Goal: Task Accomplishment & Management: Use online tool/utility

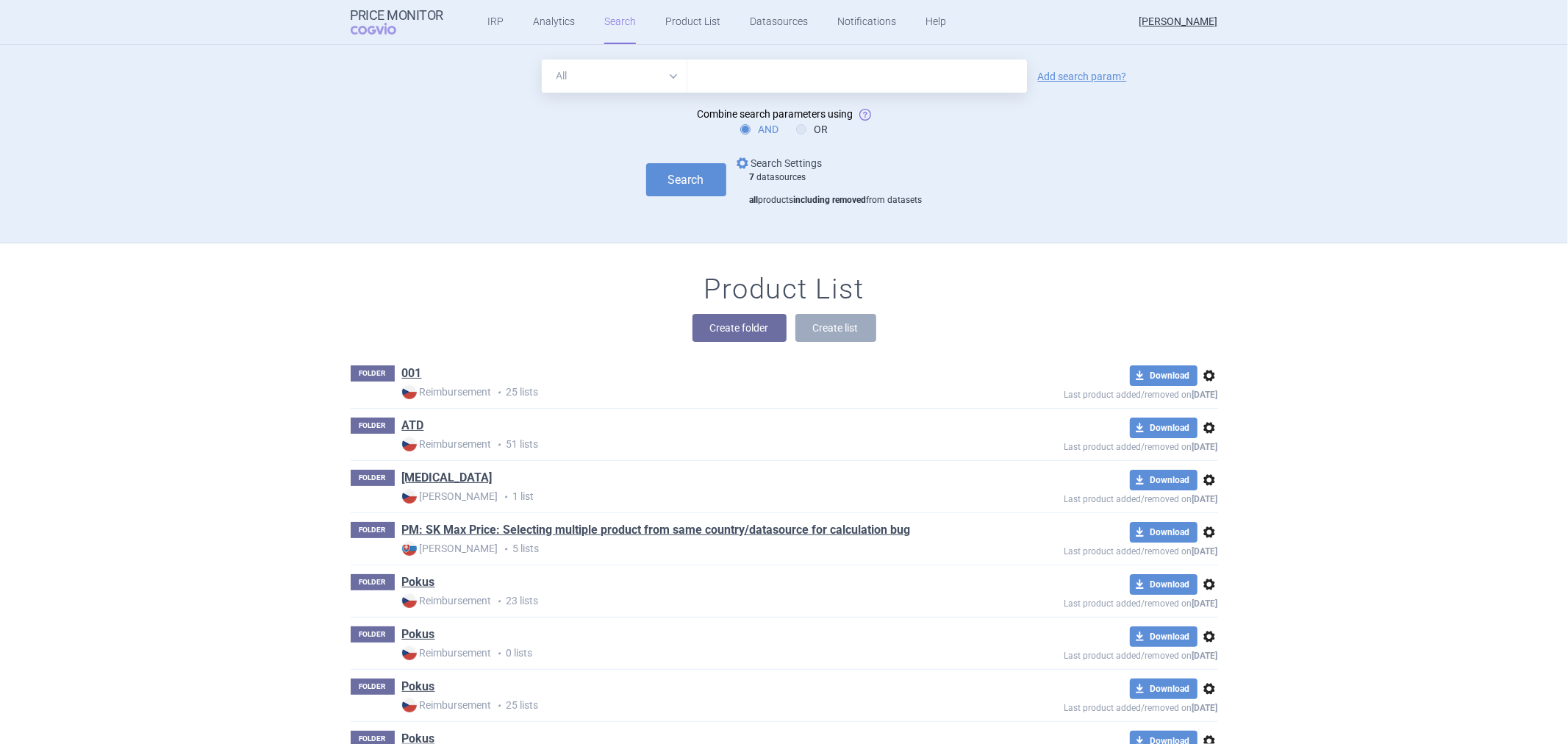
click at [766, 162] on link "options Search Settings" at bounding box center [778, 163] width 89 height 18
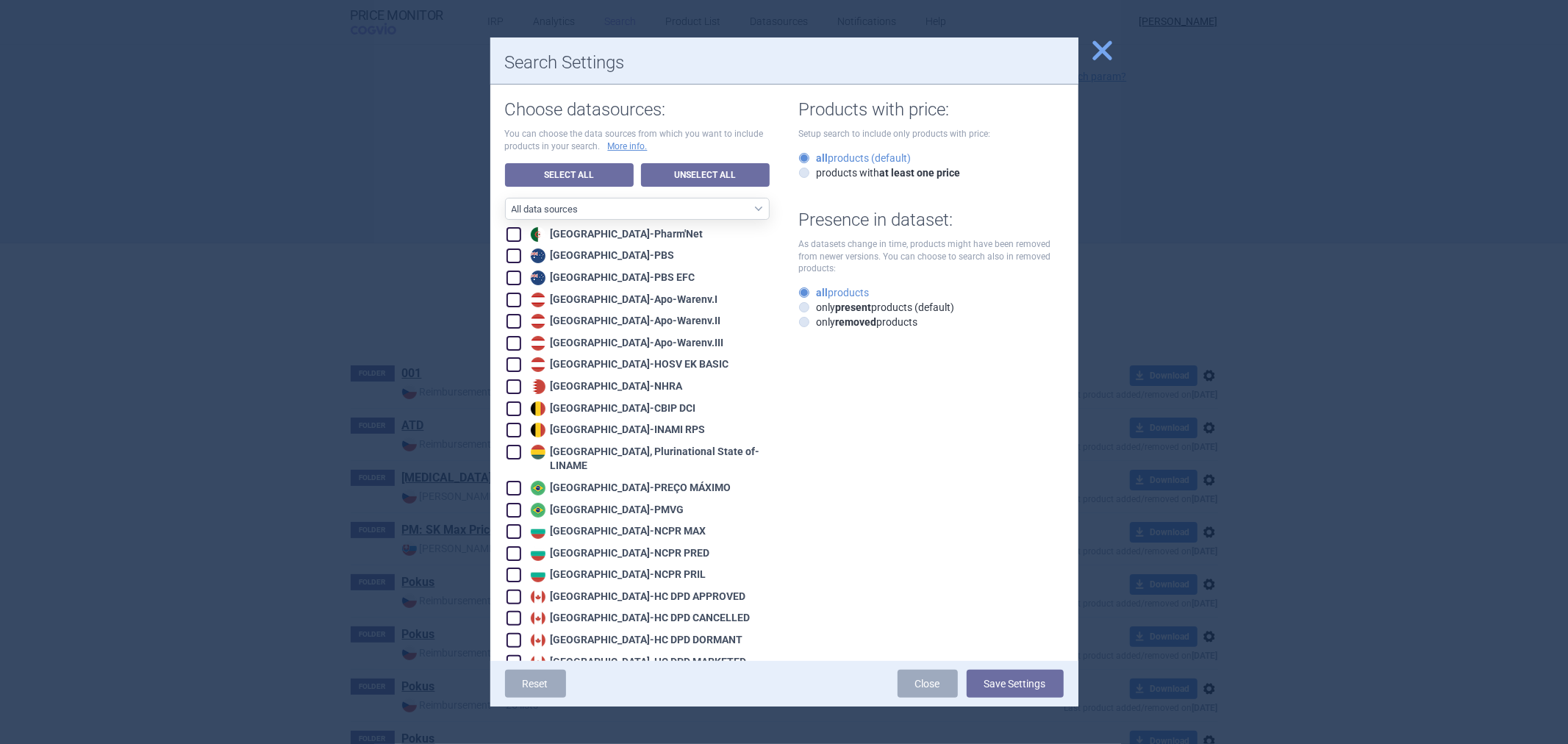
click at [466, 228] on div at bounding box center [784, 372] width 1568 height 744
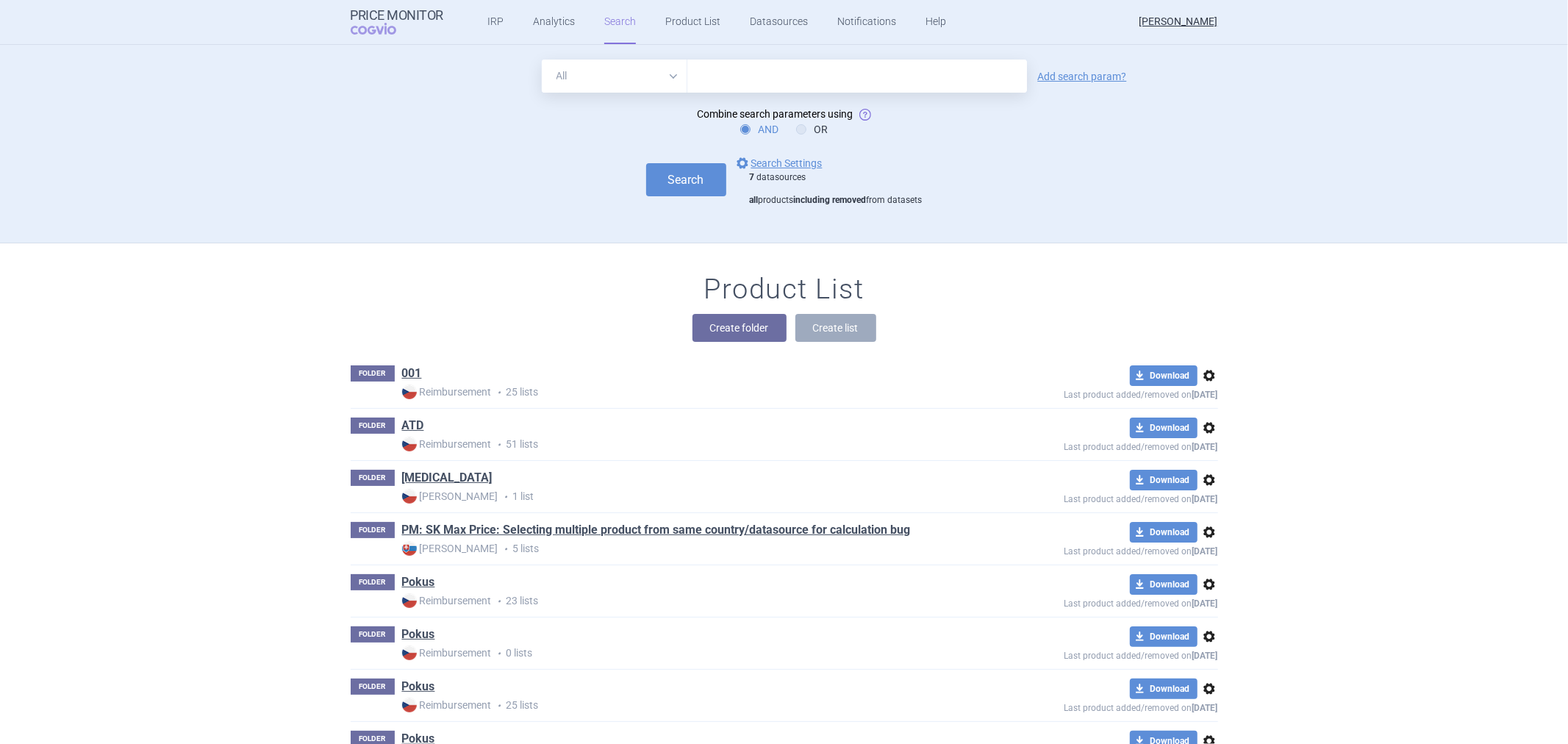
click at [662, 88] on select "All Brand Name ATC Company Active Substance Country Newer than" at bounding box center [614, 76] width 145 height 33
click at [756, 158] on link "options Search Settings" at bounding box center [778, 163] width 89 height 18
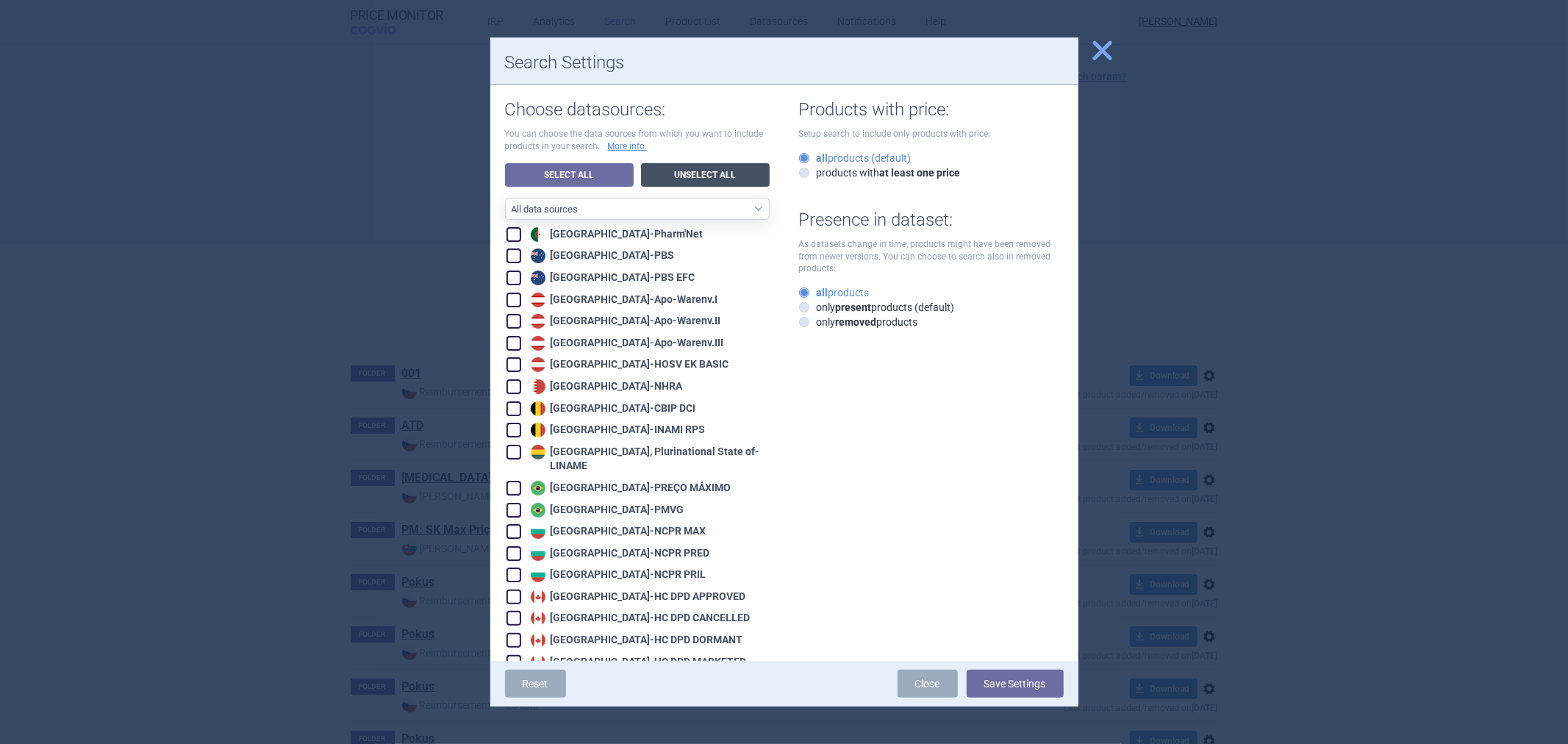
click at [689, 169] on link "Unselect All" at bounding box center [705, 175] width 128 height 24
checkbox input "false"
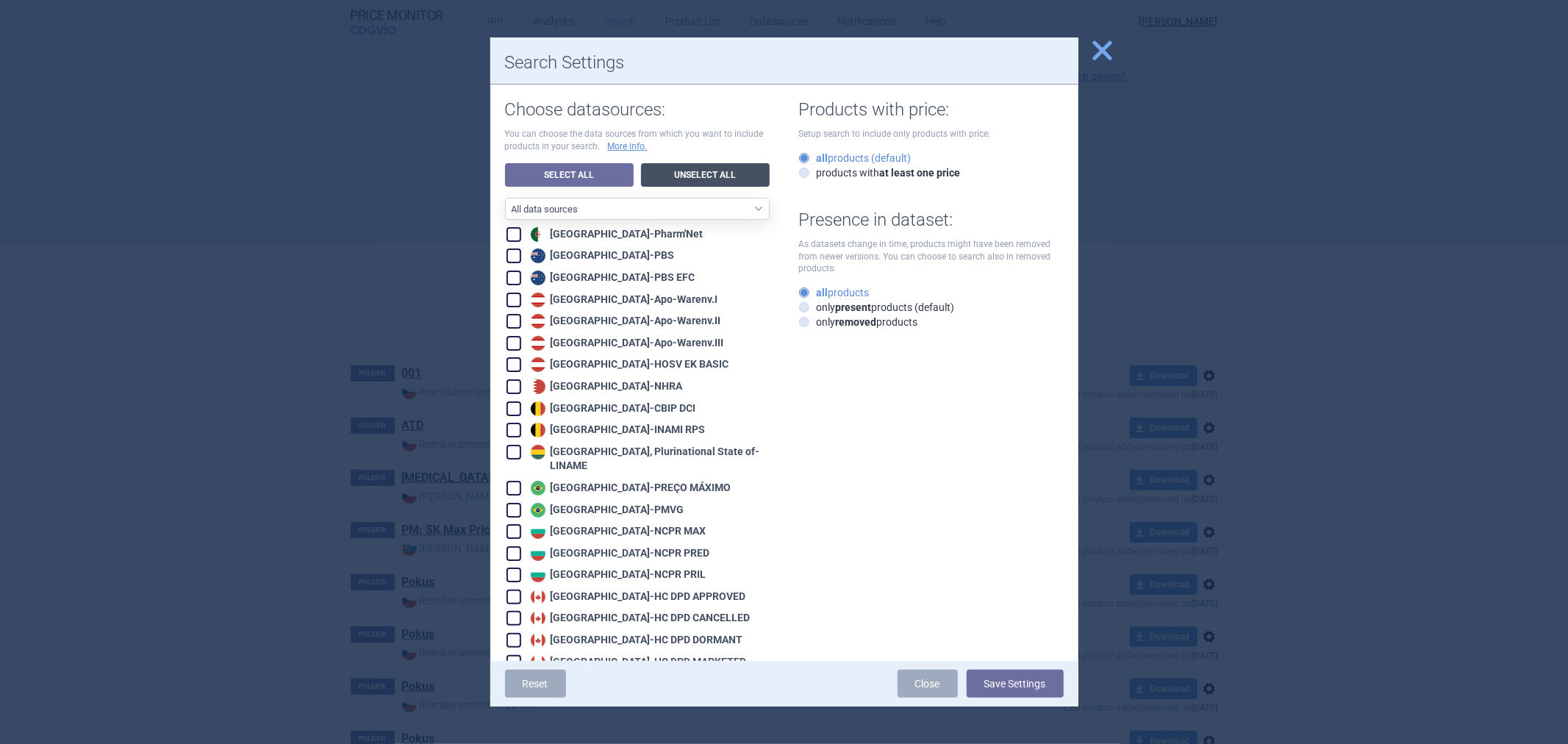
checkbox input "false"
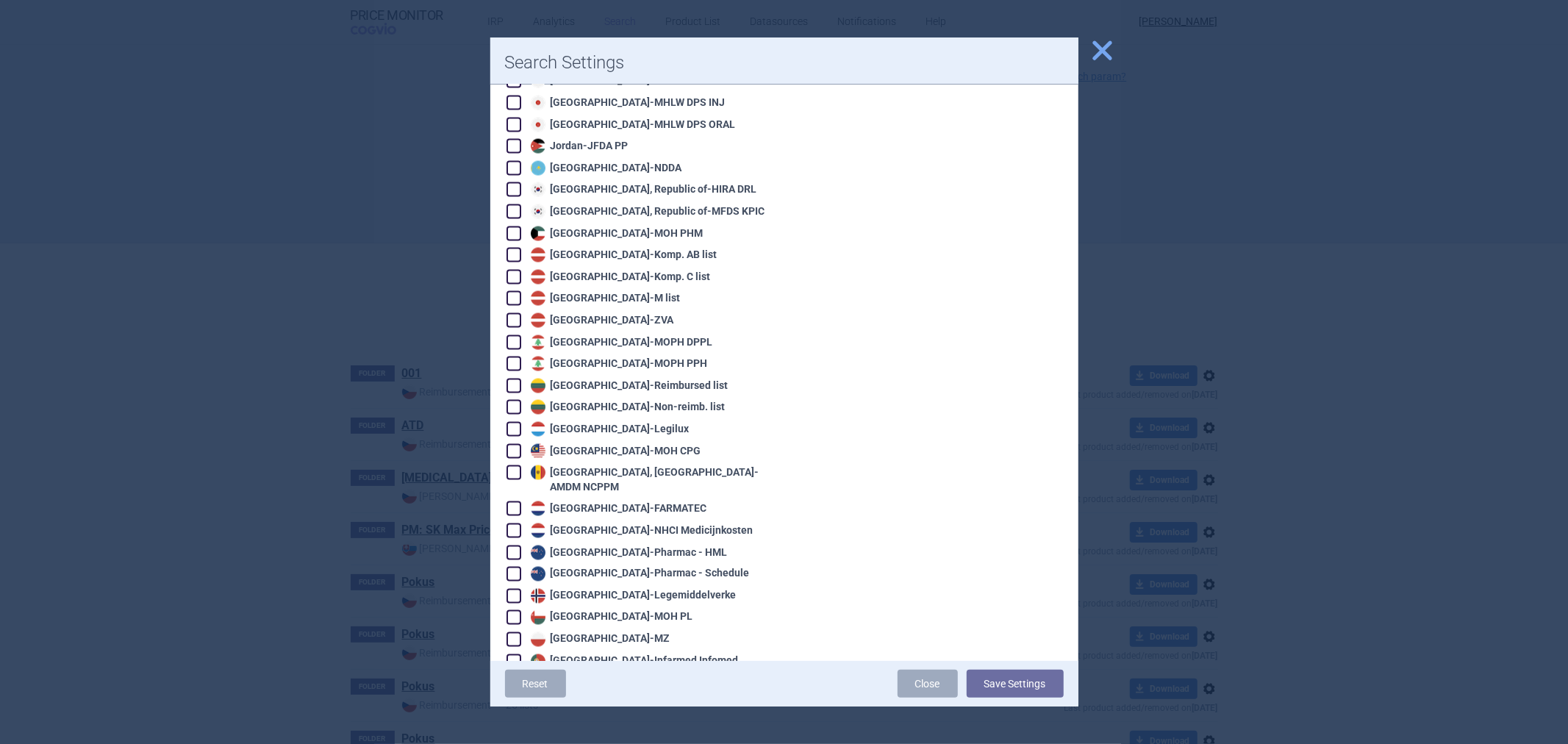
scroll to position [2123, 0]
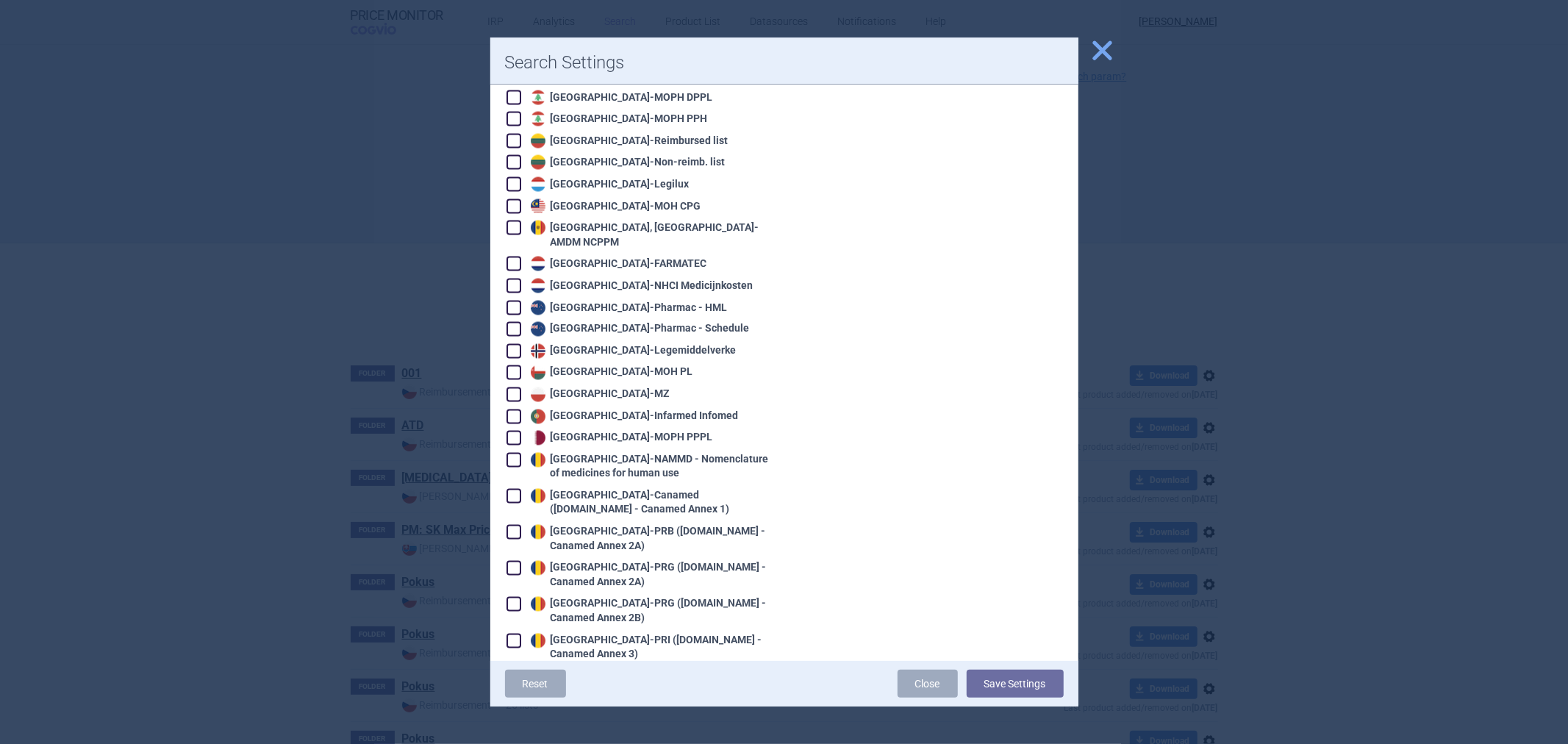
click at [608, 322] on div "New Zealand - Pharmac - Schedule" at bounding box center [638, 329] width 223 height 15
click at [604, 322] on div "New Zealand - Pharmac - Schedule" at bounding box center [638, 329] width 223 height 15
checkbox input "false"
click at [611, 279] on div "Netherlands - NHCI Medicijnkosten" at bounding box center [641, 286] width 227 height 15
checkbox input "true"
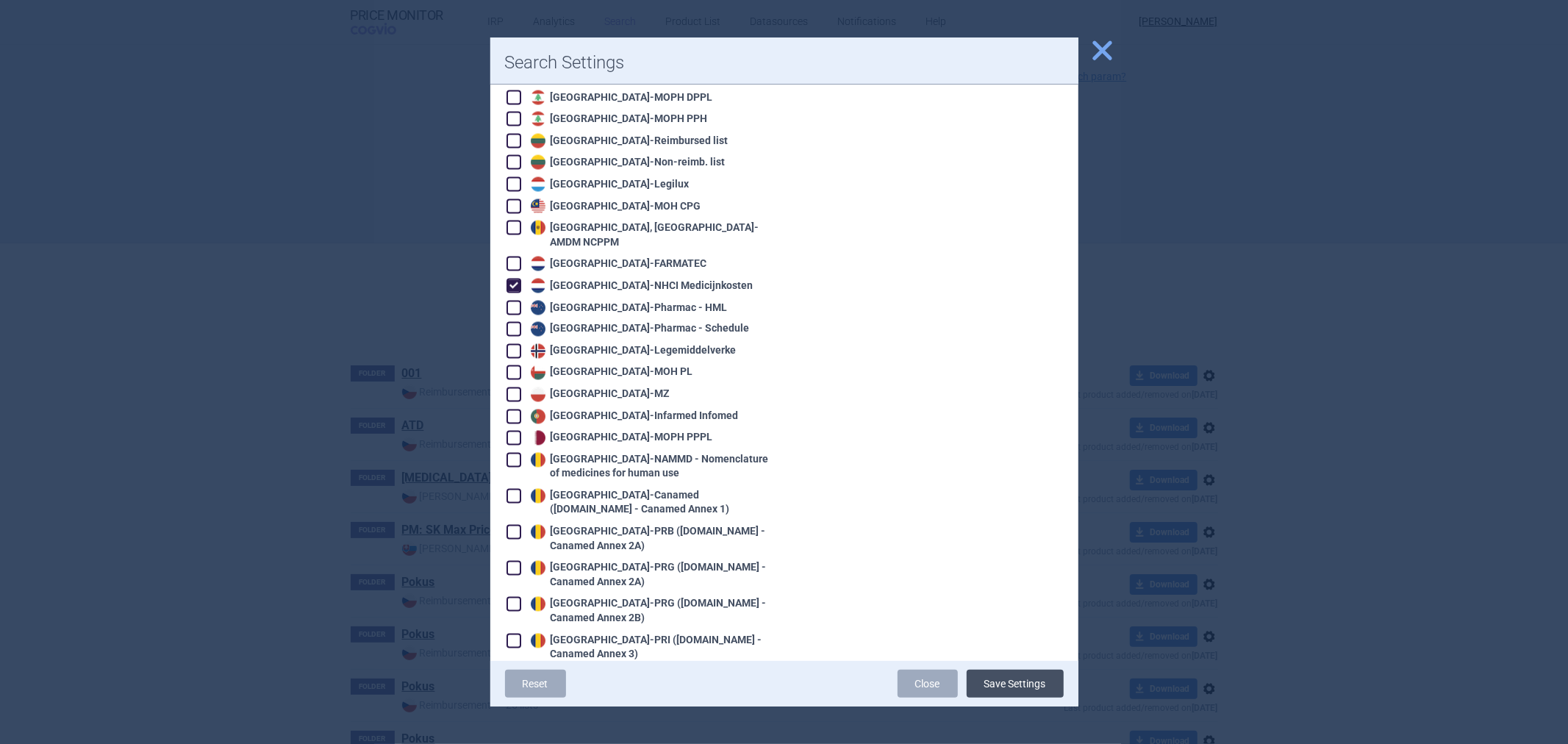
click at [980, 680] on button "Save Settings" at bounding box center [1015, 683] width 97 height 28
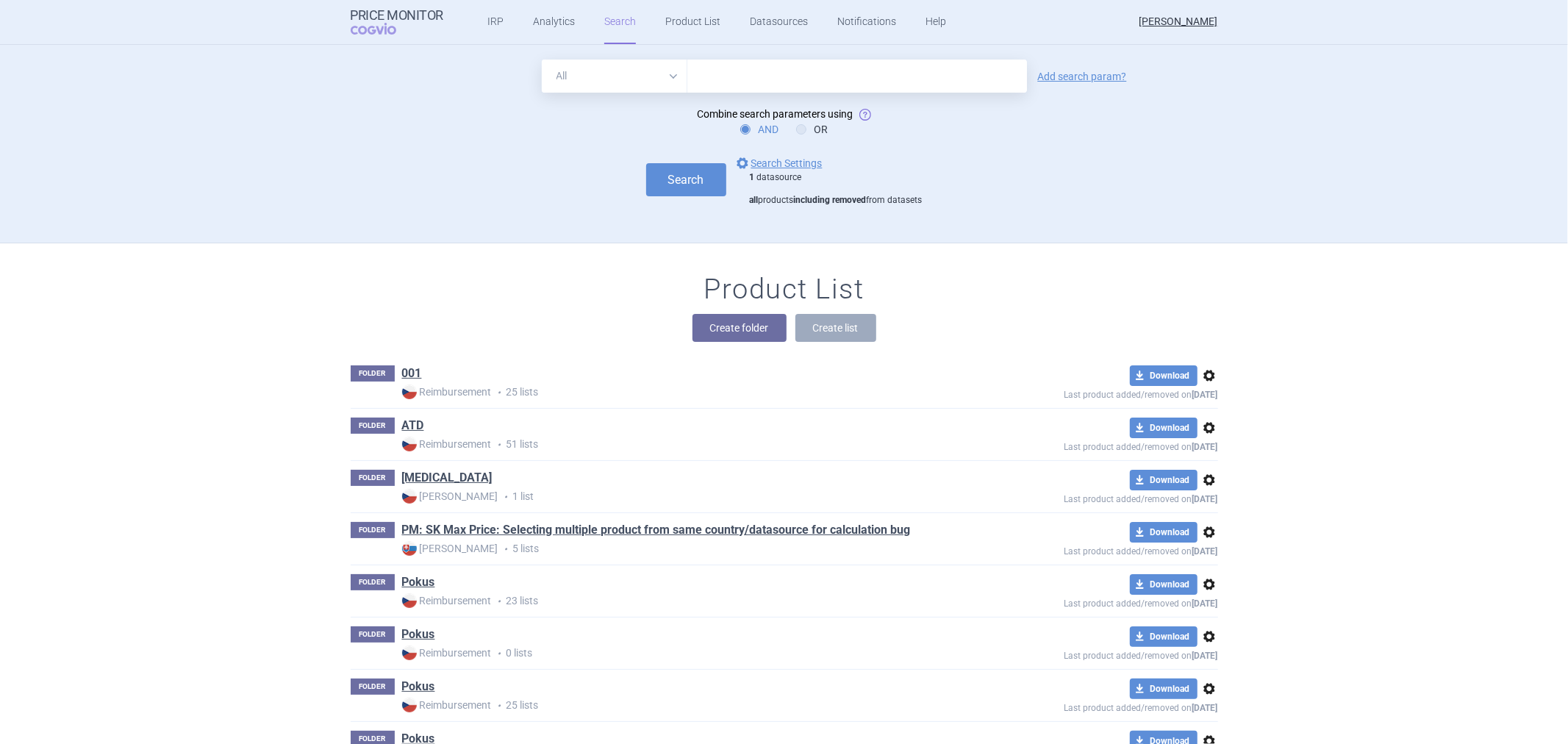
click at [697, 70] on input "text" at bounding box center [857, 76] width 339 height 33
paste input "UREUM 5% IN EUCERINE FAGRON"
type input "UREUM 5% IN EUCERINE FAGRON"
click at [669, 178] on button "Search" at bounding box center [685, 179] width 80 height 33
